Goal: Transaction & Acquisition: Book appointment/travel/reservation

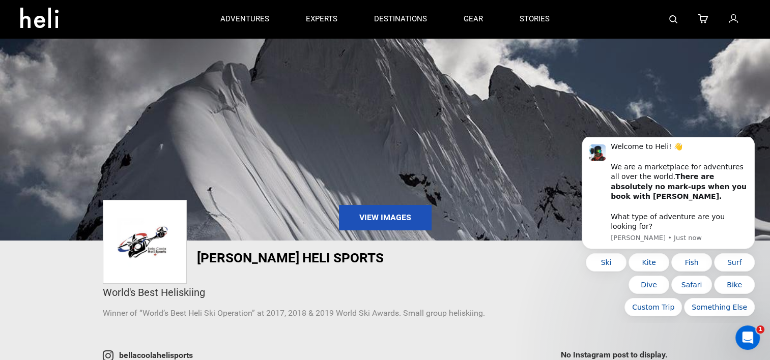
click at [735, 22] on icon at bounding box center [732, 19] width 9 height 13
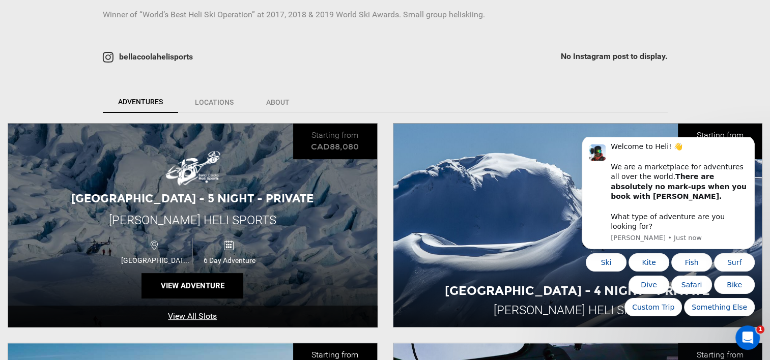
scroll to position [305, 0]
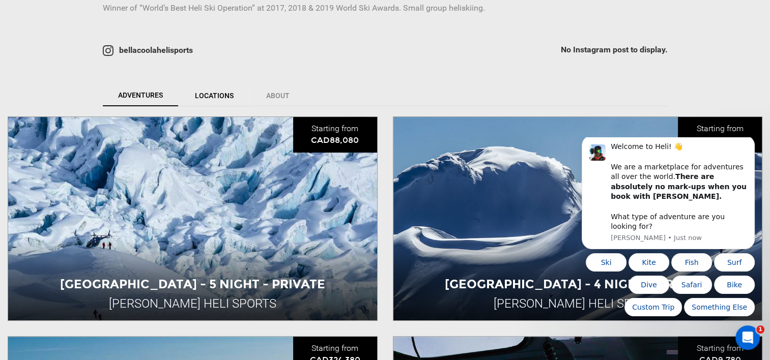
click at [216, 99] on link "Locations" at bounding box center [214, 95] width 70 height 21
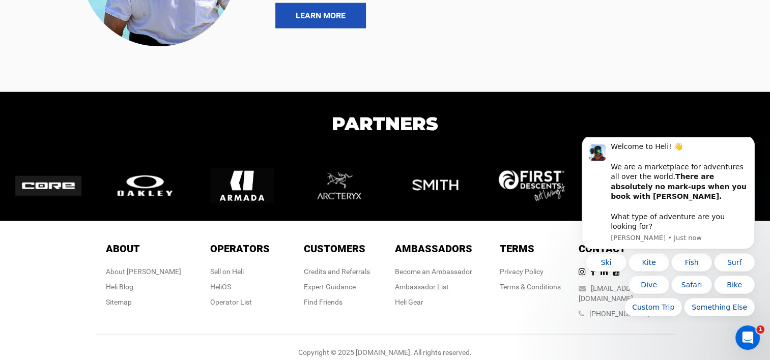
scroll to position [2432, 0]
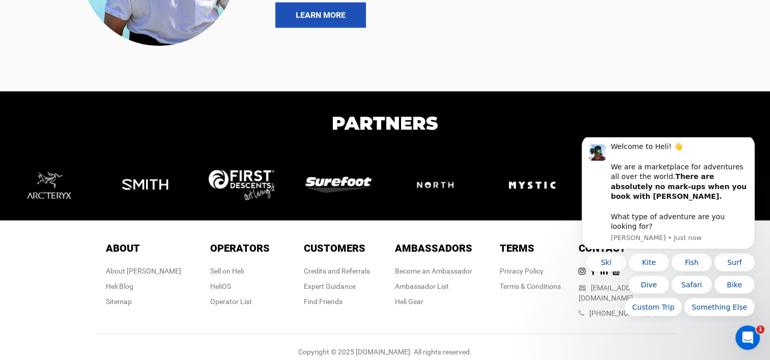
click at [603, 326] on div "About About About [PERSON_NAME] Blog Sitemap Operators Operators Sell on [PERSO…" at bounding box center [384, 297] width 595 height 133
click at [752, 141] on icon "Dismiss notification" at bounding box center [752, 139] width 6 height 6
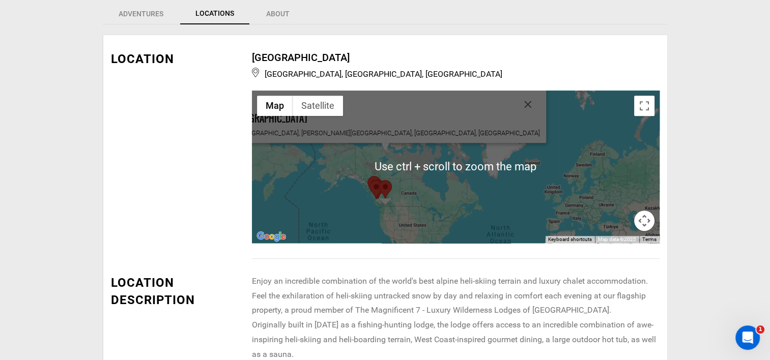
scroll to position [397, 0]
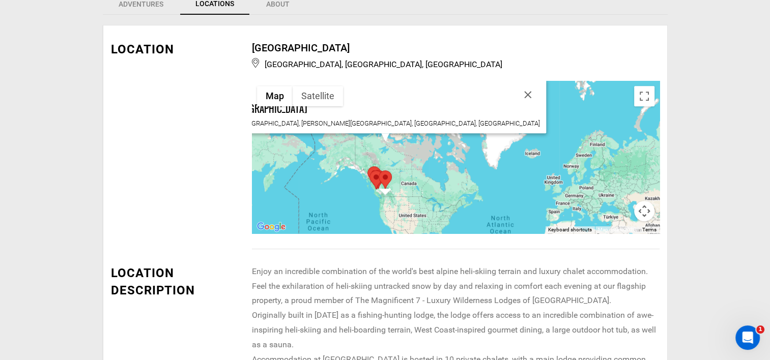
click at [455, 157] on div "[GEOGRAPHIC_DATA] [GEOGRAPHIC_DATA], [PERSON_NAME][GEOGRAPHIC_DATA], [GEOGRAPHI…" at bounding box center [658, 157] width 407 height 0
drag, startPoint x: 391, startPoint y: 187, endPoint x: 344, endPoint y: 183, distance: 46.9
click at [344, 183] on div "[GEOGRAPHIC_DATA] [GEOGRAPHIC_DATA], [PERSON_NAME][GEOGRAPHIC_DATA], [GEOGRAPHI…" at bounding box center [455, 157] width 407 height 153
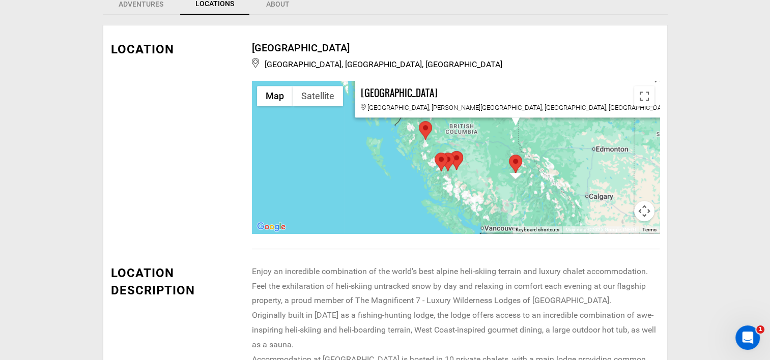
drag, startPoint x: 424, startPoint y: 104, endPoint x: 397, endPoint y: 181, distance: 81.9
click at [397, 181] on div "[GEOGRAPHIC_DATA] [GEOGRAPHIC_DATA], [PERSON_NAME][GEOGRAPHIC_DATA], [GEOGRAPHI…" at bounding box center [455, 157] width 407 height 153
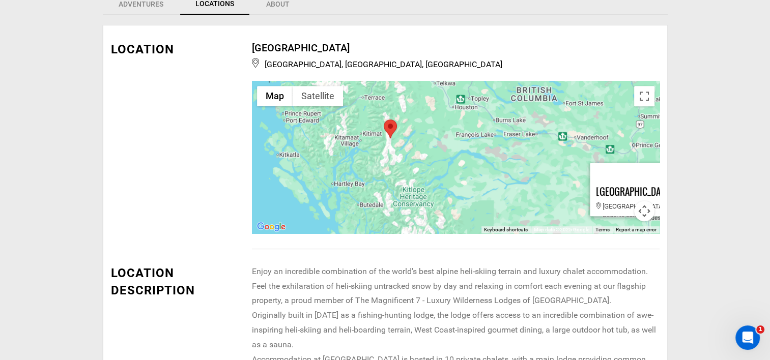
drag, startPoint x: 484, startPoint y: 129, endPoint x: 408, endPoint y: 233, distance: 128.2
click at [408, 233] on div "[GEOGRAPHIC_DATA] [GEOGRAPHIC_DATA], [GEOGRAPHIC_DATA], [GEOGRAPHIC_DATA] {{[DO…" at bounding box center [455, 145] width 407 height 208
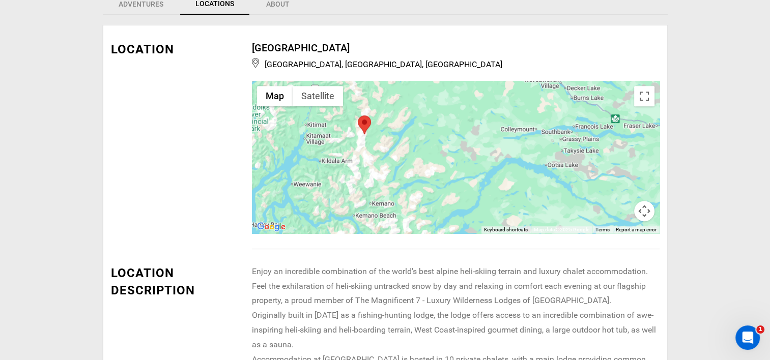
drag, startPoint x: 409, startPoint y: 142, endPoint x: 380, endPoint y: 188, distance: 54.2
click at [380, 188] on div "[GEOGRAPHIC_DATA] [GEOGRAPHIC_DATA], [PERSON_NAME][GEOGRAPHIC_DATA], [GEOGRAPHI…" at bounding box center [455, 157] width 407 height 153
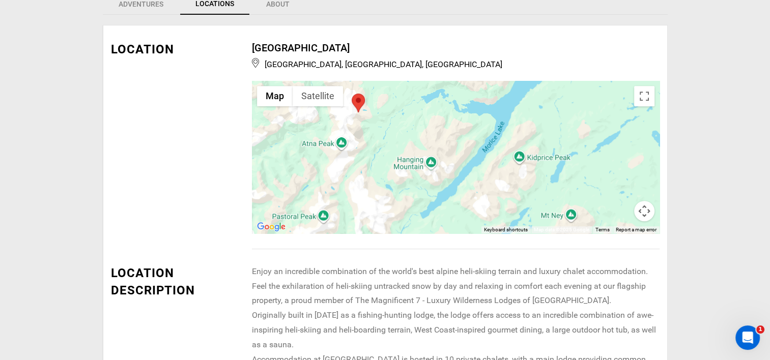
drag, startPoint x: 357, startPoint y: 122, endPoint x: 397, endPoint y: 208, distance: 94.9
click at [397, 208] on div "[GEOGRAPHIC_DATA] [GEOGRAPHIC_DATA], [PERSON_NAME][GEOGRAPHIC_DATA], [GEOGRAPHI…" at bounding box center [455, 157] width 407 height 153
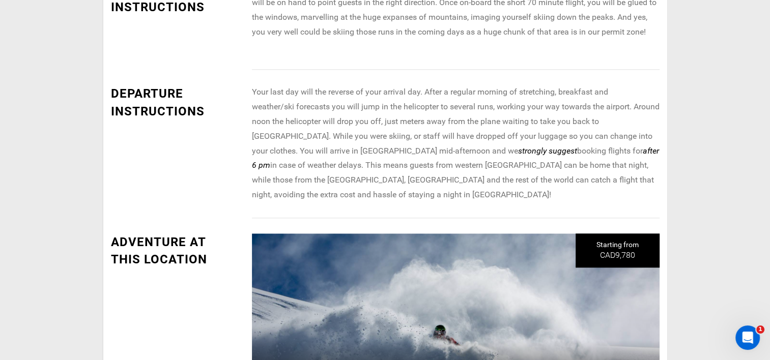
scroll to position [1312, 0]
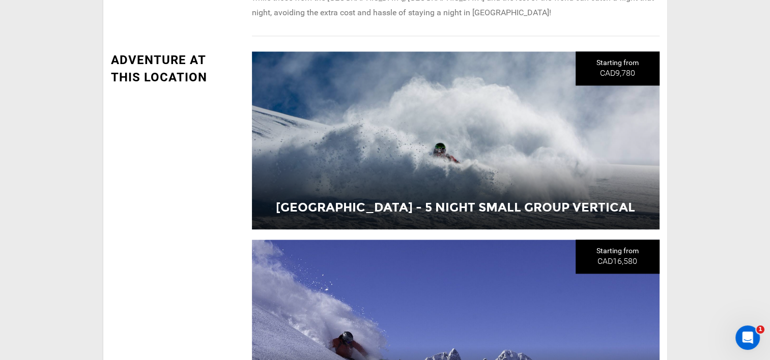
click at [487, 151] on div "[GEOGRAPHIC_DATA] - 5 Night Small Group Vertical" at bounding box center [455, 140] width 407 height 178
